Goal: Entertainment & Leisure: Consume media (video, audio)

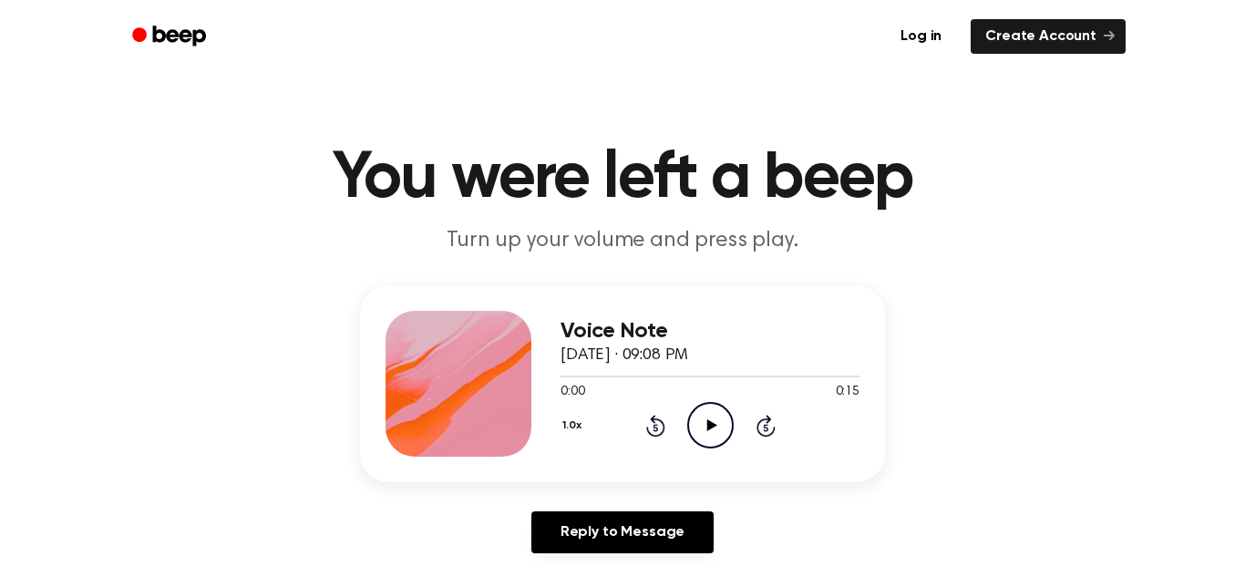
click at [714, 420] on icon "Play Audio" at bounding box center [710, 425] width 46 height 46
click at [947, 279] on main "You were left a beep Turn up your volume and press play. Voice Note September 1…" at bounding box center [622, 562] width 1245 height 1124
click at [707, 413] on icon "Play Audio" at bounding box center [710, 425] width 46 height 46
click at [721, 417] on icon "Play Audio" at bounding box center [710, 425] width 46 height 46
click at [698, 430] on icon "Play Audio" at bounding box center [710, 425] width 46 height 46
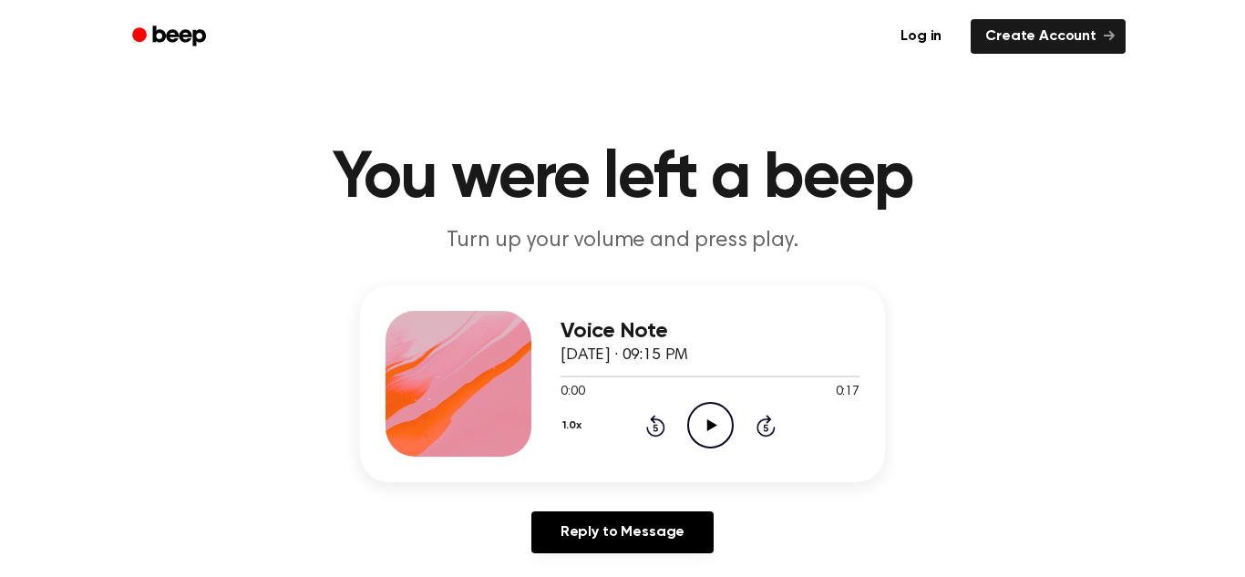
click at [714, 427] on icon "Play Audio" at bounding box center [710, 425] width 46 height 46
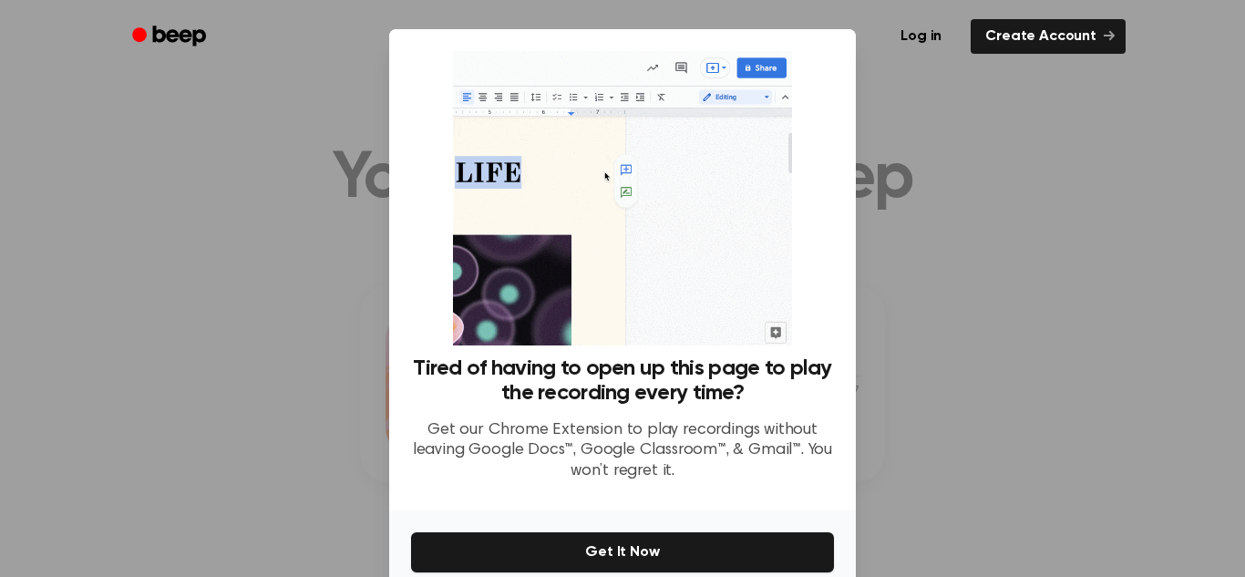
click at [948, 228] on div at bounding box center [622, 288] width 1245 height 577
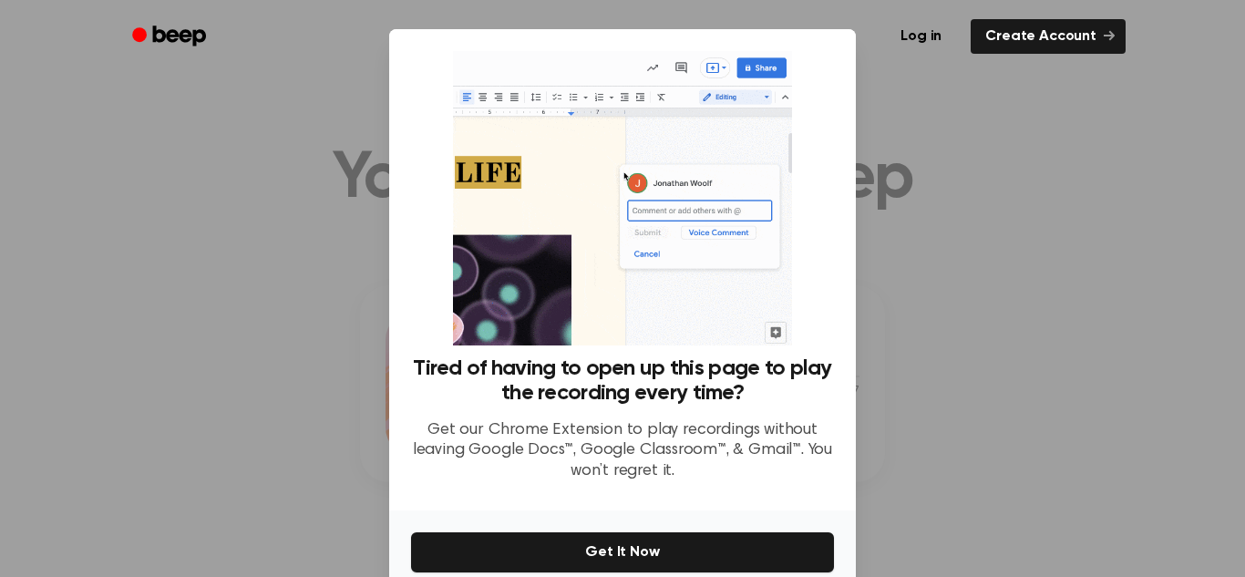
click at [994, 163] on div at bounding box center [622, 288] width 1245 height 577
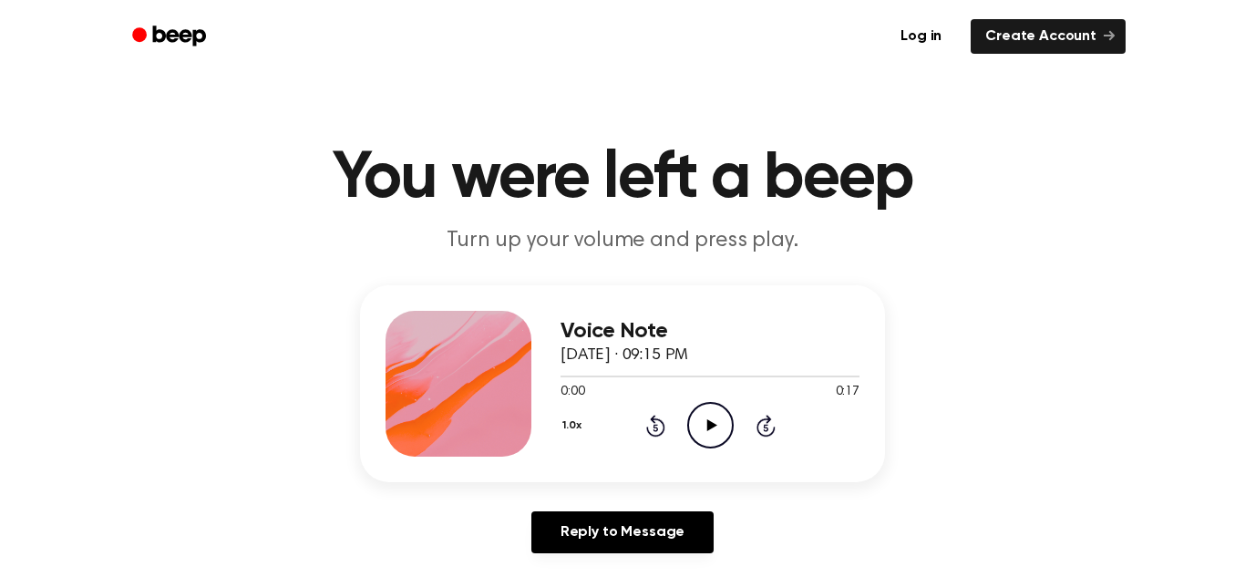
click at [700, 416] on icon "Play Audio" at bounding box center [710, 425] width 46 height 46
click at [716, 413] on icon "Play Audio" at bounding box center [710, 425] width 46 height 46
click at [705, 416] on icon "Play Audio" at bounding box center [710, 425] width 46 height 46
click at [716, 416] on icon "Play Audio" at bounding box center [710, 425] width 46 height 46
